Goal: Find specific page/section: Find specific page/section

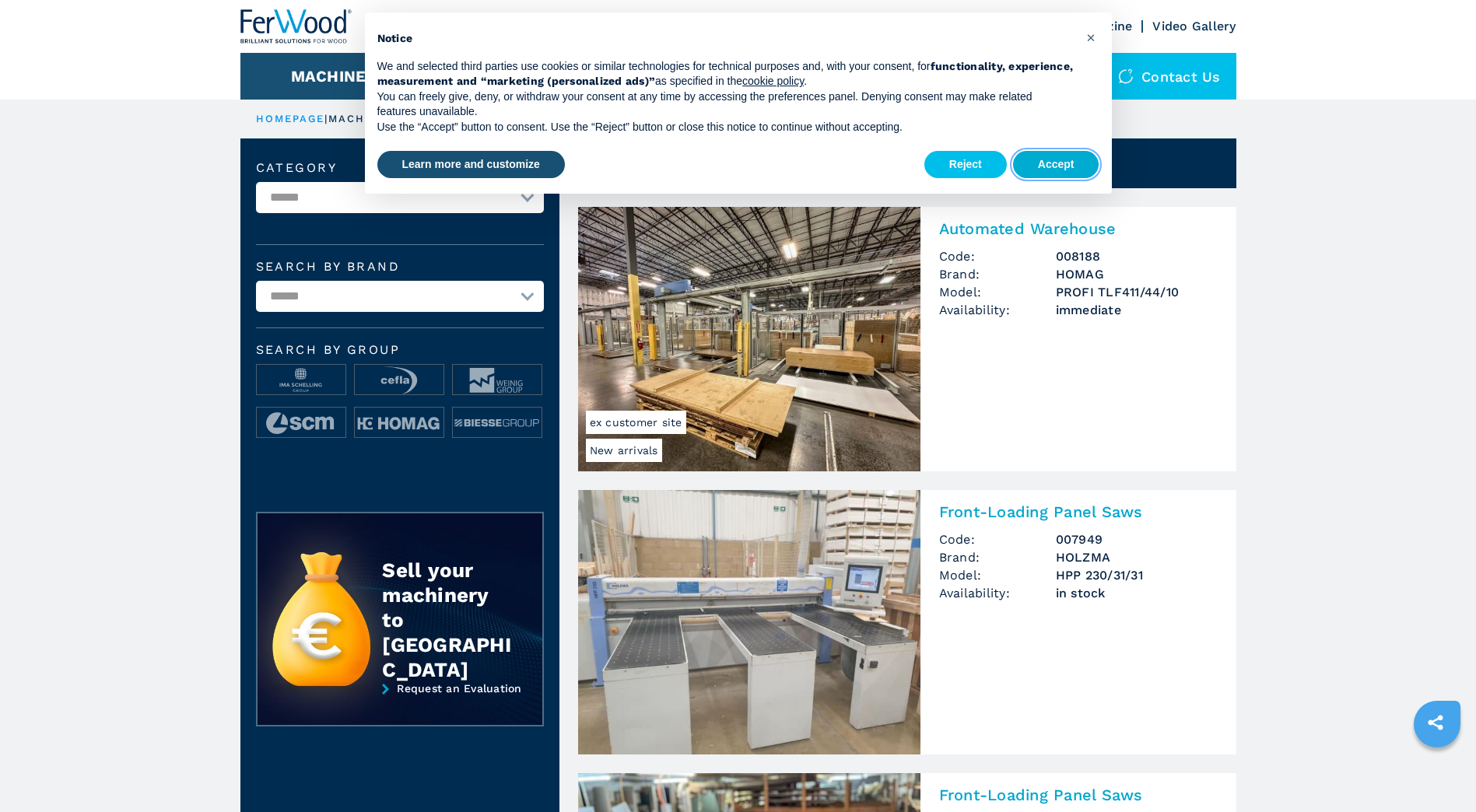
click at [1060, 166] on button "Accept" at bounding box center [1056, 165] width 87 height 28
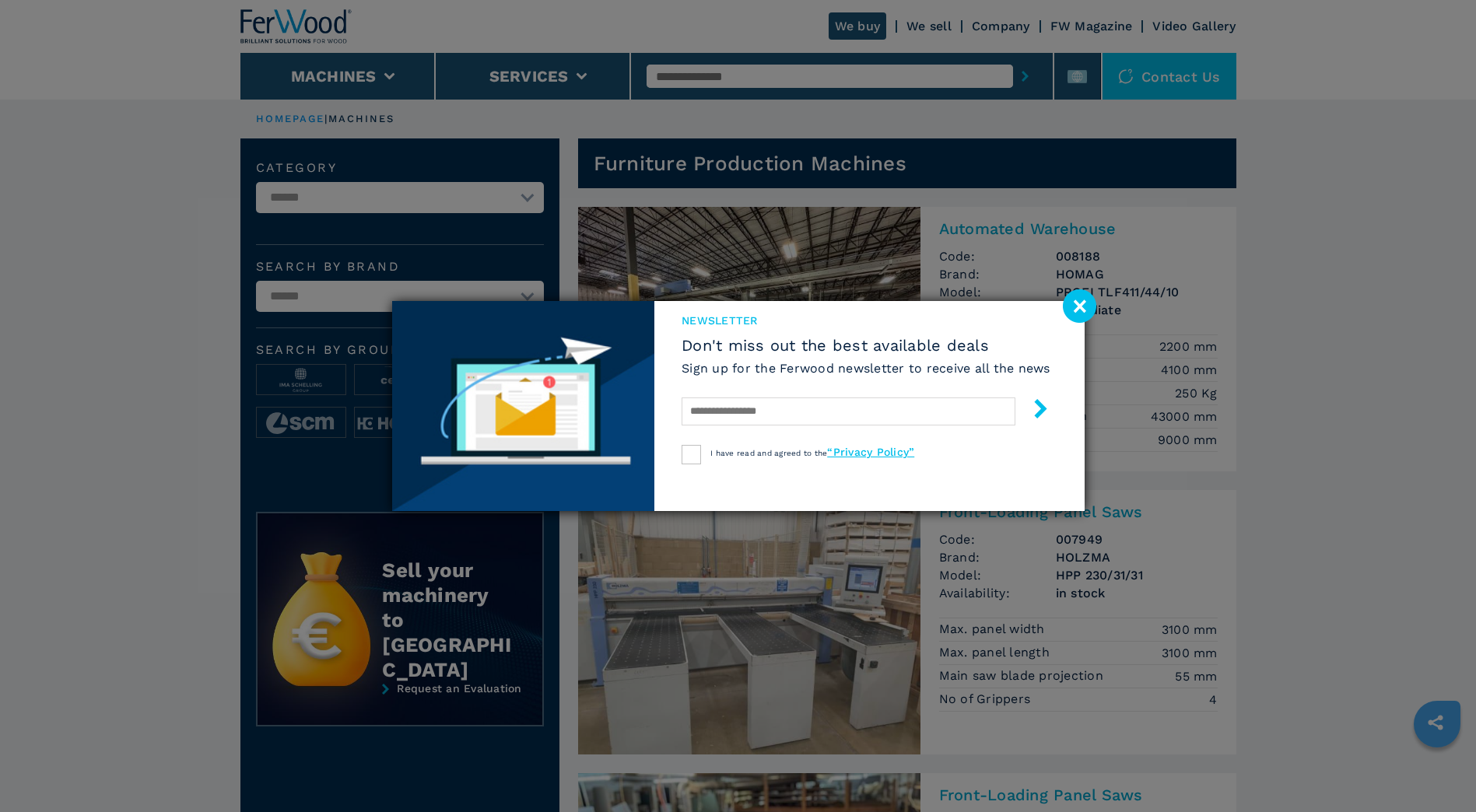
click at [1075, 297] on image at bounding box center [1079, 306] width 33 height 33
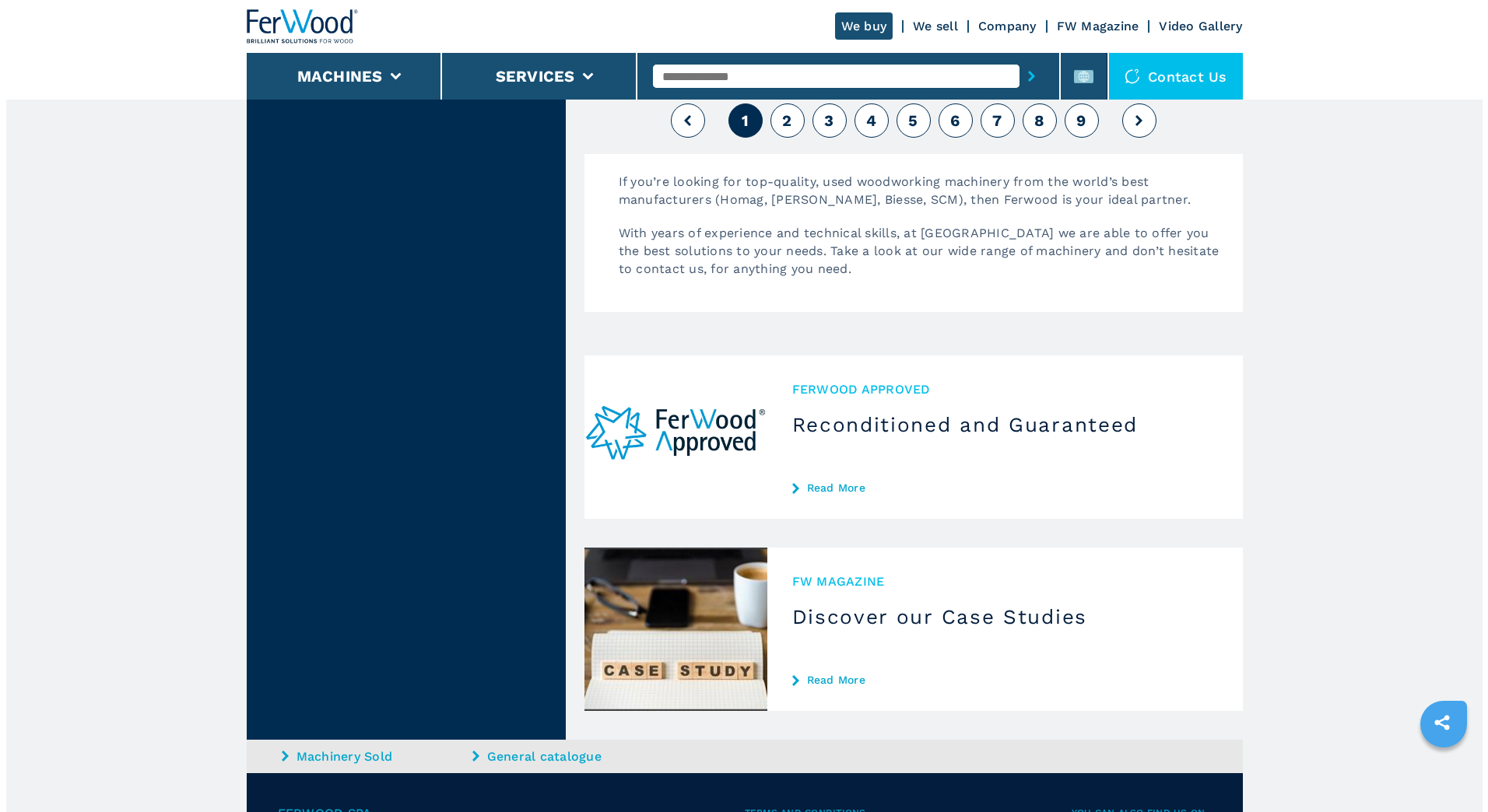
scroll to position [4126, 0]
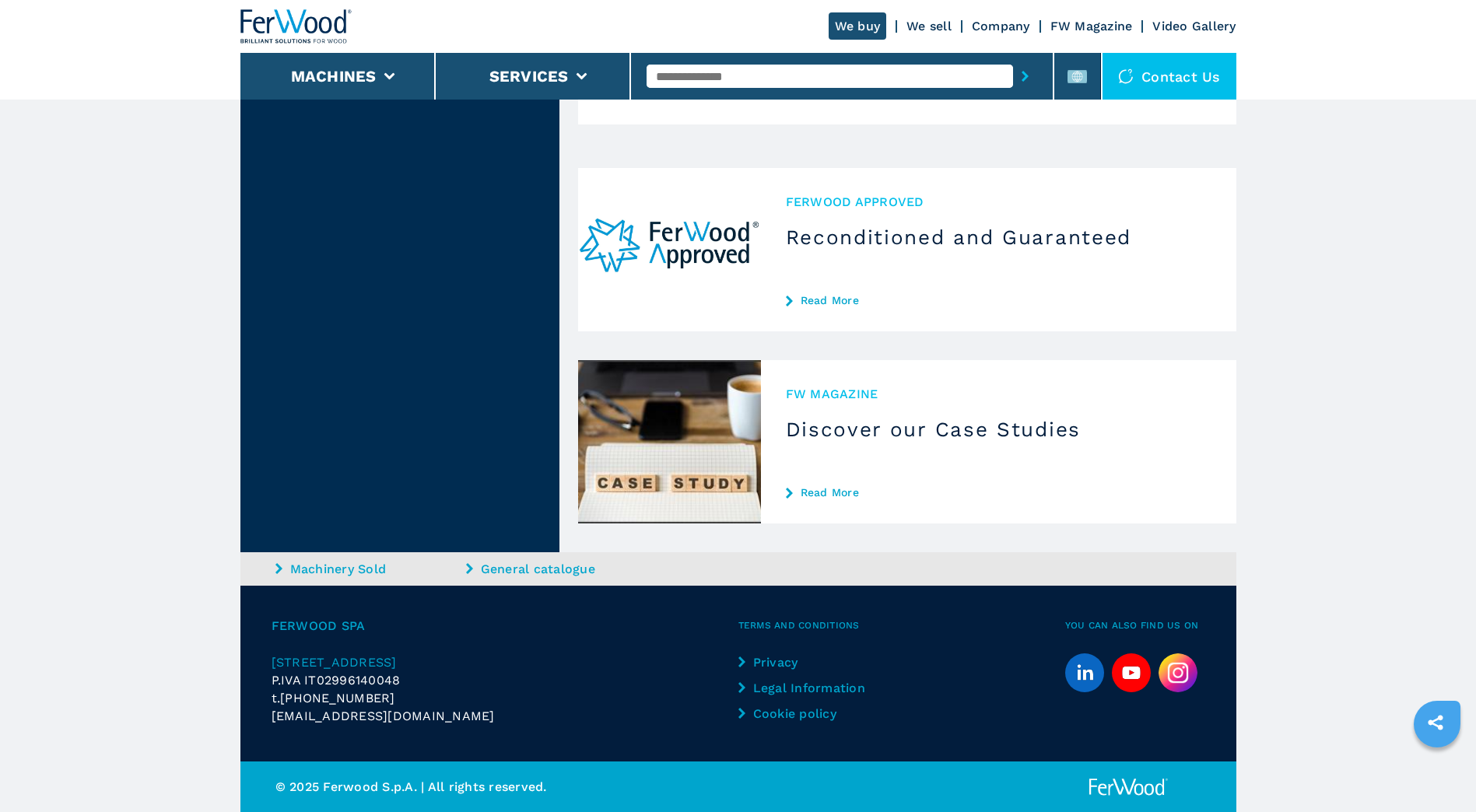
click at [1184, 78] on div "Contact us" at bounding box center [1169, 76] width 134 height 47
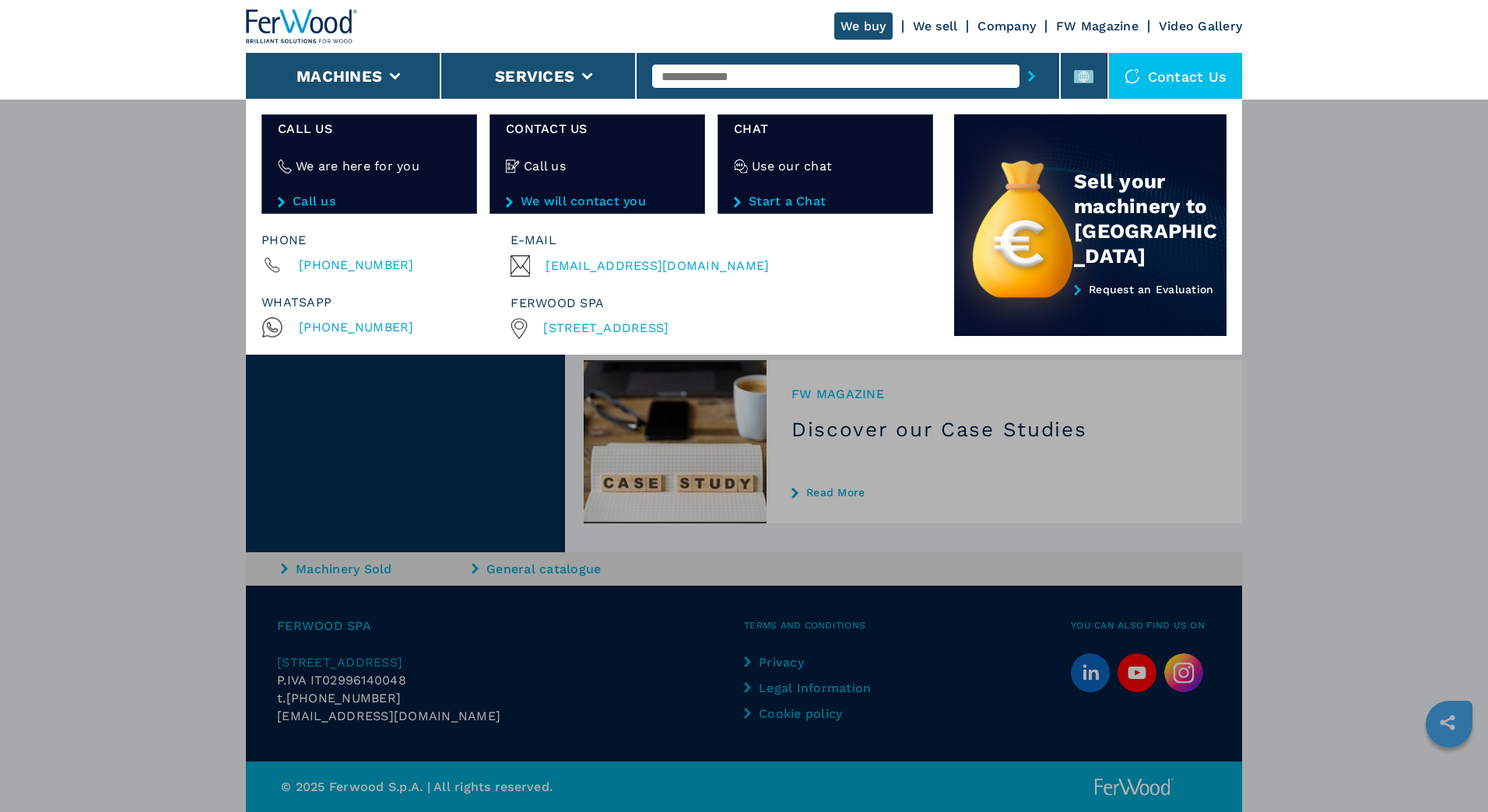
click at [1011, 27] on link "Company" at bounding box center [1006, 26] width 58 height 15
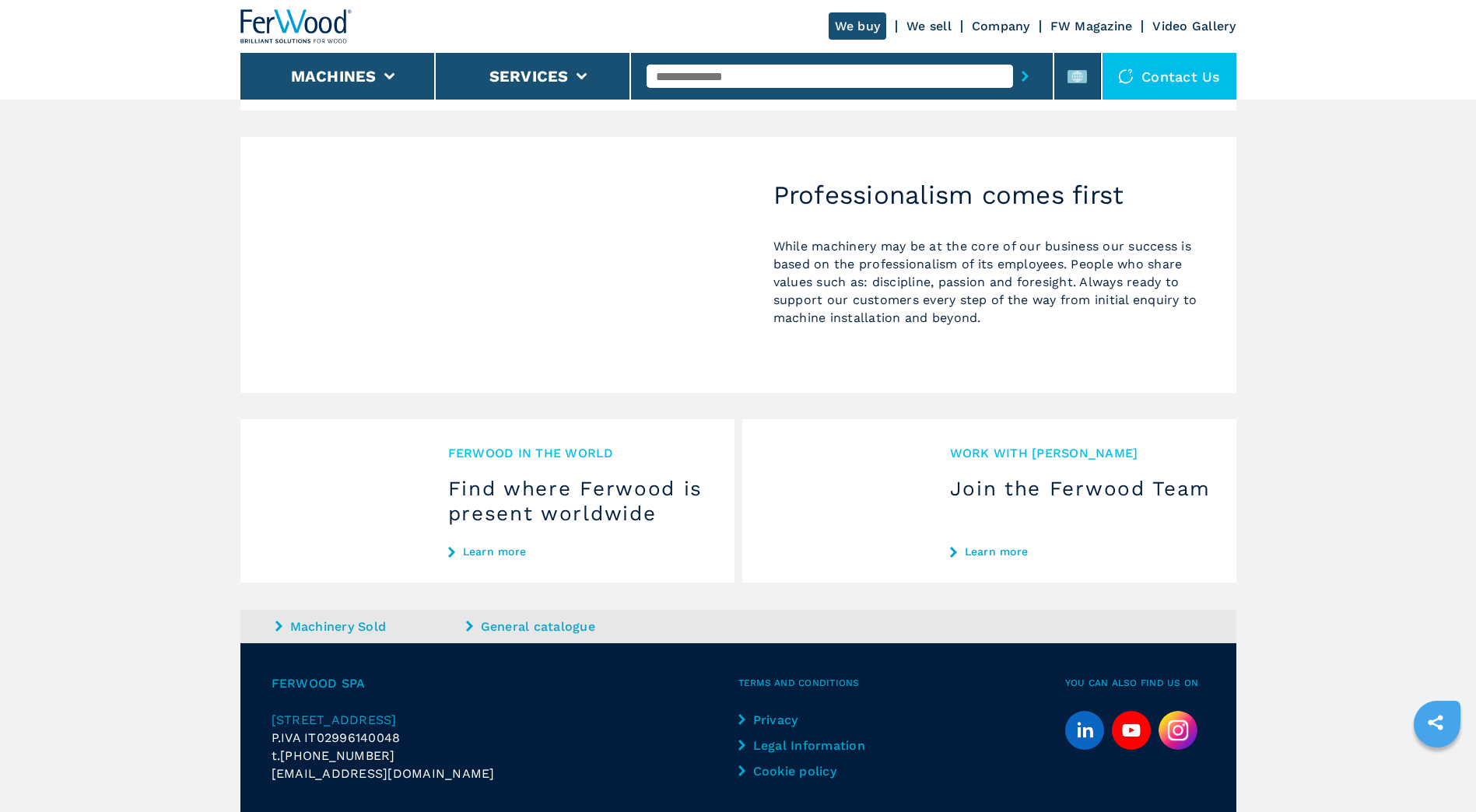
scroll to position [1320, 0]
